Goal: Transaction & Acquisition: Purchase product/service

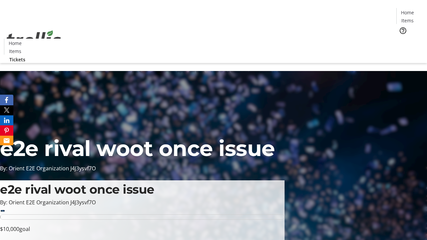
click at [402, 39] on span "Tickets" at bounding box center [410, 42] width 16 height 7
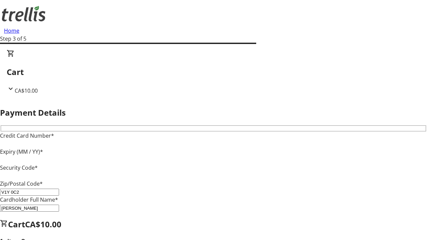
type input "V1Y 0C2"
